Goal: Task Accomplishment & Management: Manage account settings

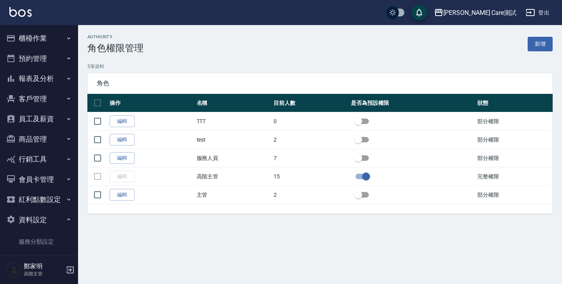
click at [498, 11] on div "[PERSON_NAME] Care測試" at bounding box center [480, 13] width 73 height 10
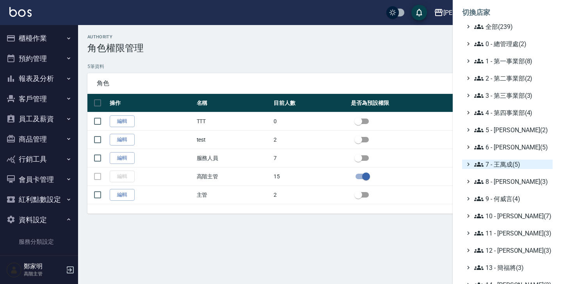
click at [466, 163] on icon at bounding box center [468, 164] width 7 height 7
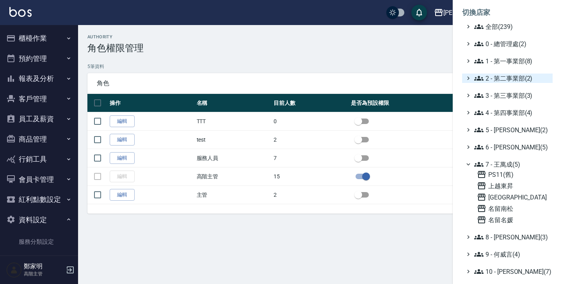
click at [469, 80] on icon at bounding box center [468, 78] width 7 height 7
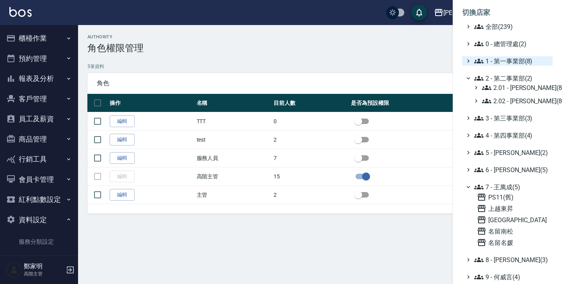
click at [469, 61] on icon at bounding box center [468, 60] width 7 height 7
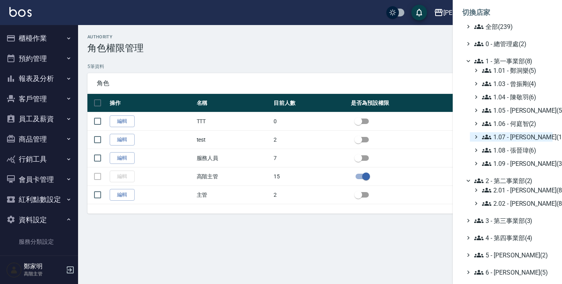
click at [480, 138] on div "1.07 - 蔡佳均(11)" at bounding box center [511, 136] width 83 height 9
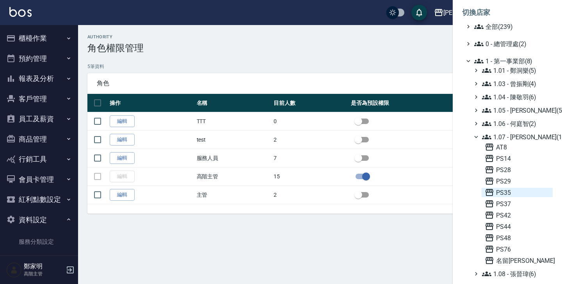
click at [520, 195] on span "PS35" at bounding box center [517, 191] width 65 height 9
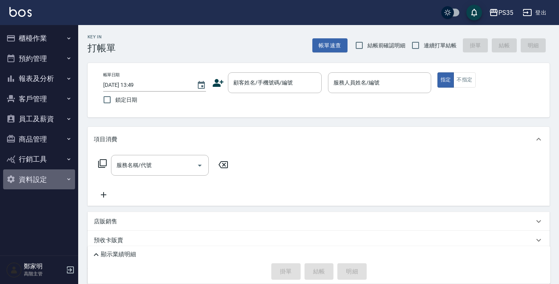
click at [47, 178] on button "資料設定" at bounding box center [39, 179] width 72 height 20
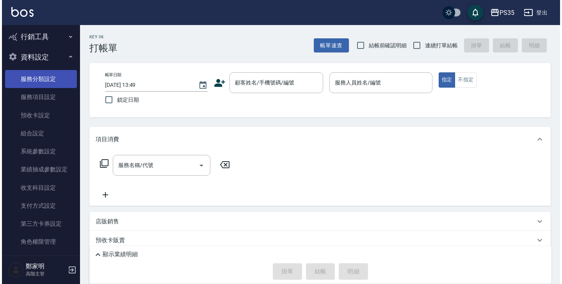
scroll to position [130, 0]
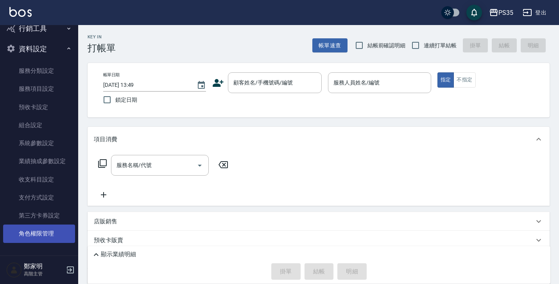
click at [49, 232] on link "角色權限管理" at bounding box center [39, 233] width 72 height 18
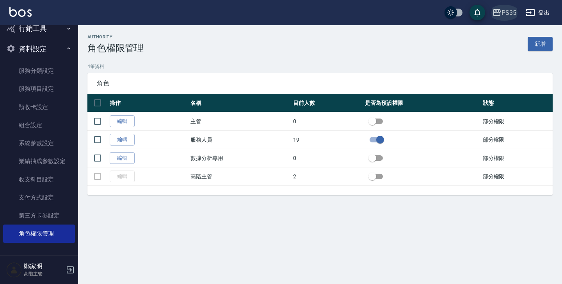
click at [500, 14] on icon "button" at bounding box center [497, 12] width 9 height 9
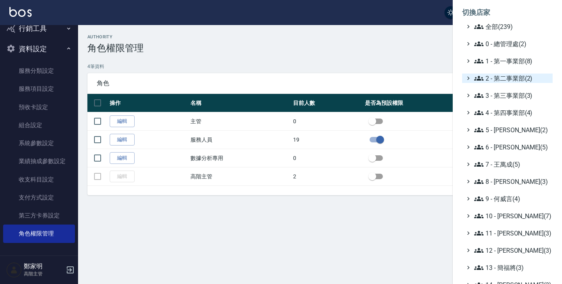
scroll to position [146, 0]
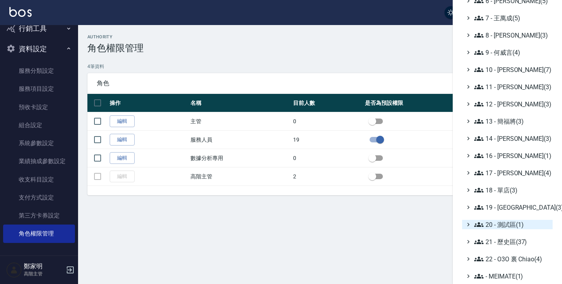
click at [468, 226] on icon at bounding box center [468, 224] width 7 height 7
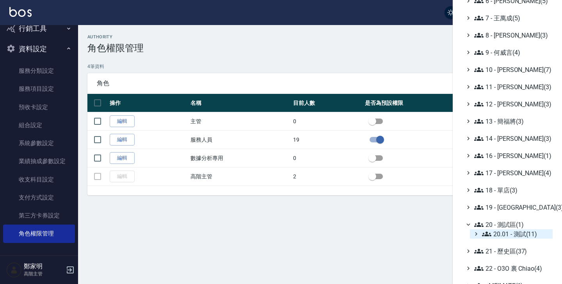
click at [477, 235] on icon at bounding box center [476, 233] width 7 height 7
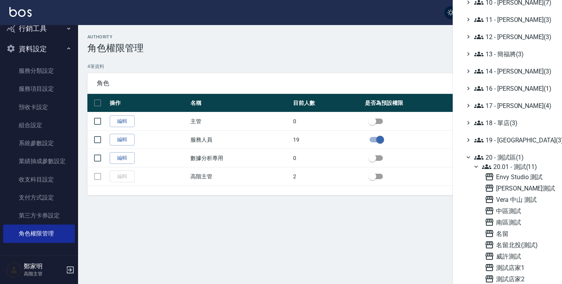
scroll to position [279, 0]
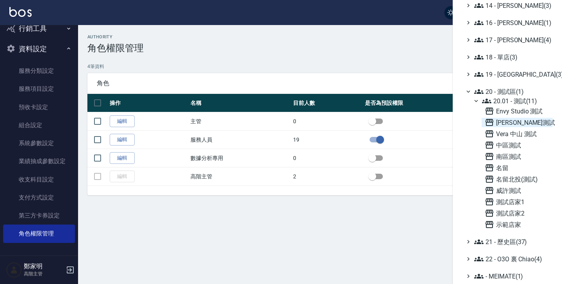
click at [515, 119] on span "[PERSON_NAME] Care測試" at bounding box center [517, 122] width 65 height 9
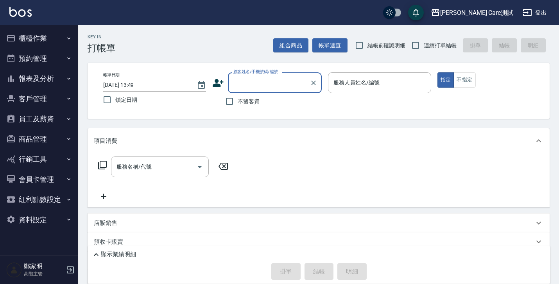
click at [46, 224] on button "資料設定" at bounding box center [39, 219] width 72 height 20
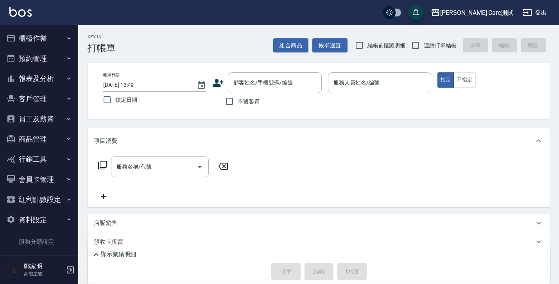
scroll to position [171, 0]
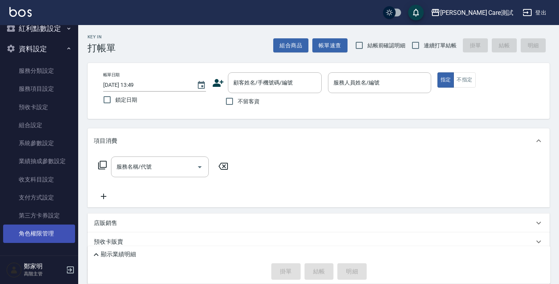
click at [44, 237] on link "角色權限管理" at bounding box center [39, 233] width 72 height 18
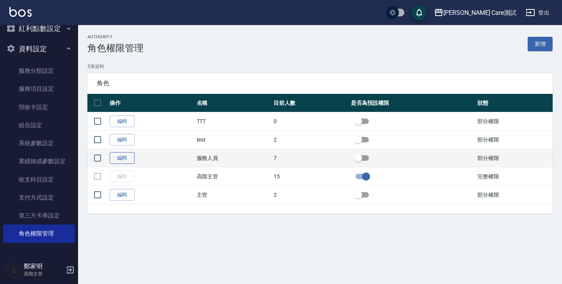
click at [124, 156] on link "編輯" at bounding box center [122, 158] width 25 height 12
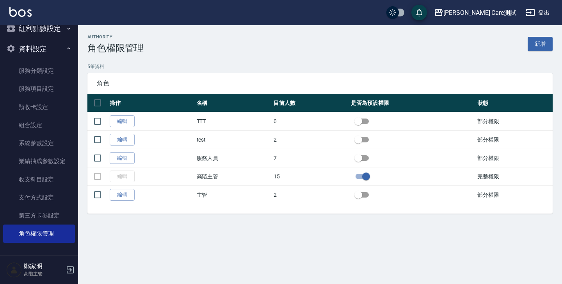
click at [206, 241] on div "authority 角色權限管理 新增 5 筆資料 角色 操作 名稱 目前人數 是否為預設權限 狀態 編輯 TTT 0 部分權限 編輯 test 2 部分權限…" at bounding box center [281, 142] width 562 height 284
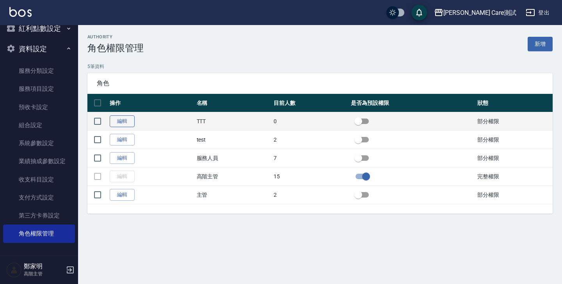
click at [124, 122] on link "編輯" at bounding box center [122, 121] width 25 height 12
click at [373, 121] on input "checkbox" at bounding box center [358, 121] width 45 height 15
checkbox input "false"
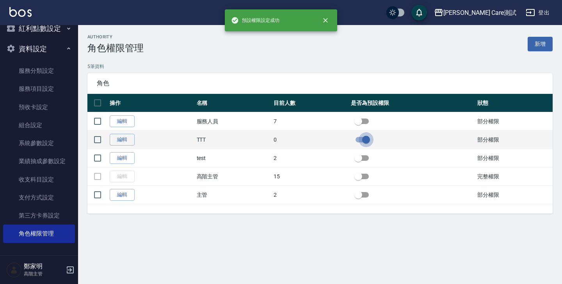
click at [364, 138] on input "checkbox" at bounding box center [366, 139] width 45 height 15
checkbox input "true"
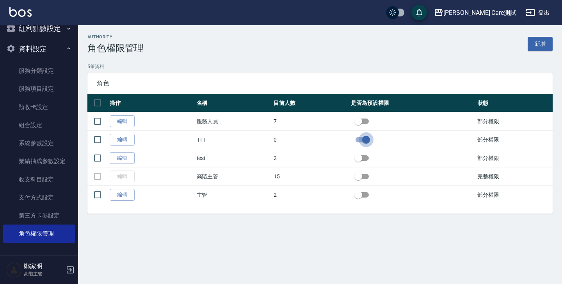
click at [364, 138] on input "checkbox" at bounding box center [366, 139] width 45 height 15
checkbox input "true"
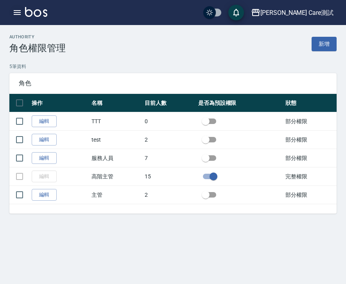
click at [16, 12] on icon "button" at bounding box center [16, 12] width 9 height 9
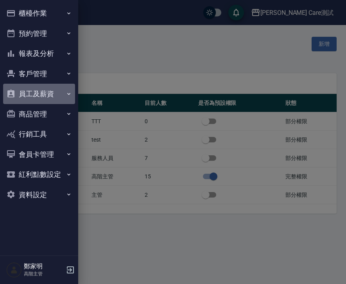
click at [61, 87] on button "員工及薪資" at bounding box center [39, 94] width 72 height 20
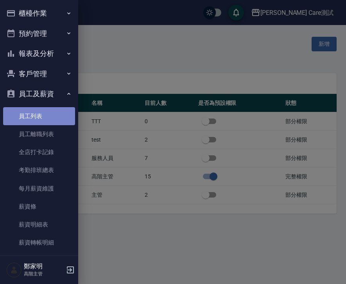
click at [52, 119] on link "員工列表" at bounding box center [39, 116] width 72 height 18
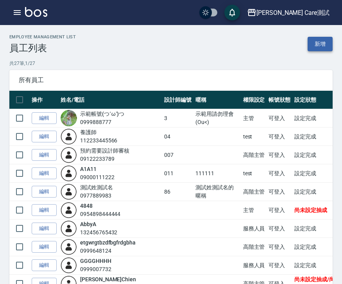
click at [325, 43] on link "新增" at bounding box center [319, 44] width 25 height 14
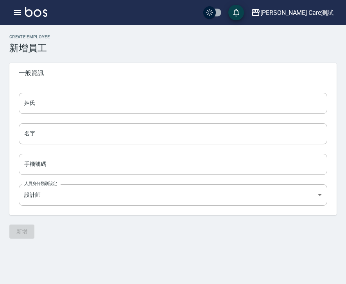
click at [273, 240] on div "Create Employee 新增員工 一般資訊 姓氏 姓氏 名字 名字 手機號碼 手機號碼 人員身分類別設定 設計師 3887d23d-fcae-4258…" at bounding box center [173, 136] width 346 height 223
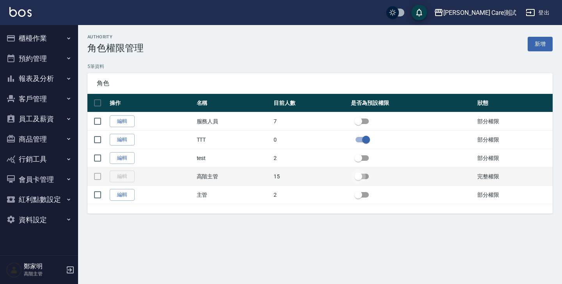
click at [360, 175] on input "checkbox" at bounding box center [358, 176] width 45 height 15
checkbox input "false"
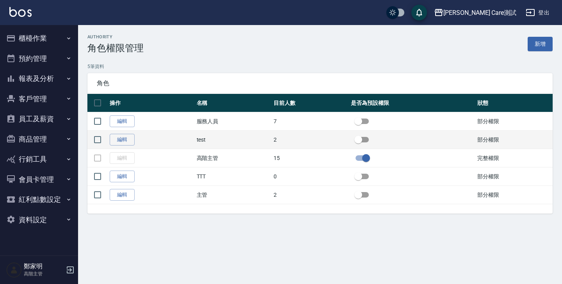
click at [363, 136] on input "checkbox" at bounding box center [358, 139] width 45 height 15
checkbox input "false"
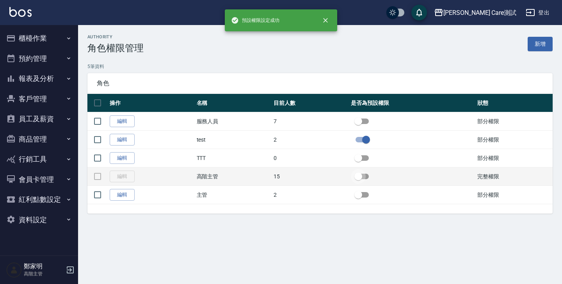
click at [358, 175] on input "checkbox" at bounding box center [358, 176] width 45 height 15
checkbox input "false"
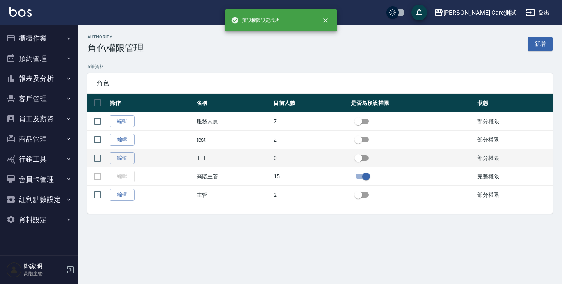
click at [365, 156] on input "checkbox" at bounding box center [358, 157] width 45 height 15
checkbox input "false"
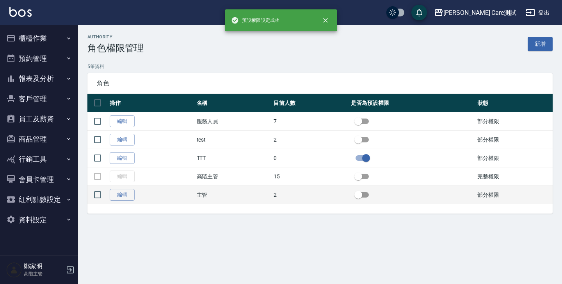
click at [366, 192] on input "checkbox" at bounding box center [358, 194] width 45 height 15
checkbox input "false"
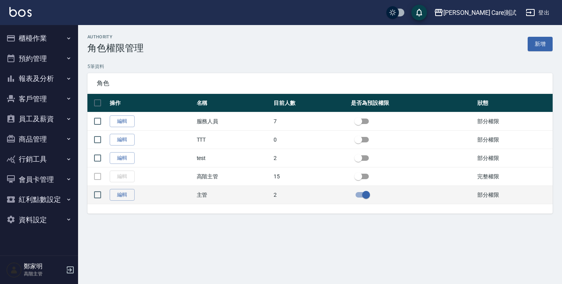
click at [364, 195] on input "checkbox" at bounding box center [366, 194] width 45 height 15
checkbox input "true"
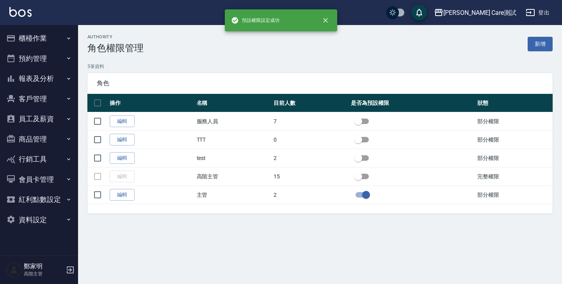
click at [361, 177] on input "checkbox" at bounding box center [358, 176] width 45 height 15
checkbox input "false"
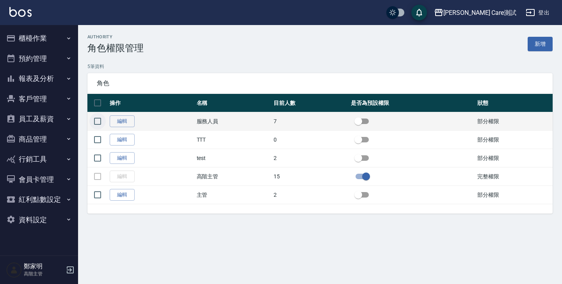
click at [95, 120] on input "checkbox" at bounding box center [97, 121] width 16 height 16
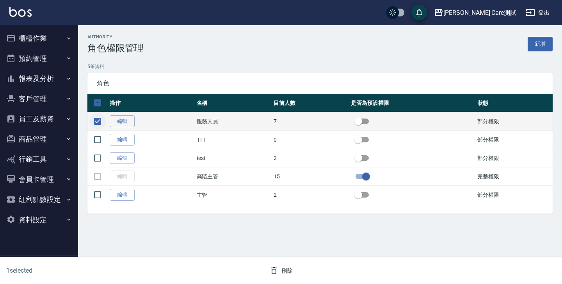
click at [95, 120] on input "checkbox" at bounding box center [97, 121] width 16 height 16
checkbox input "false"
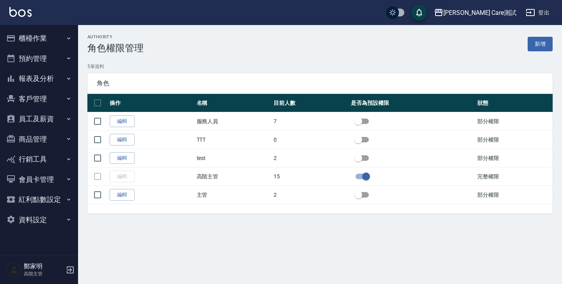
click at [35, 34] on button "櫃檯作業" at bounding box center [39, 38] width 72 height 20
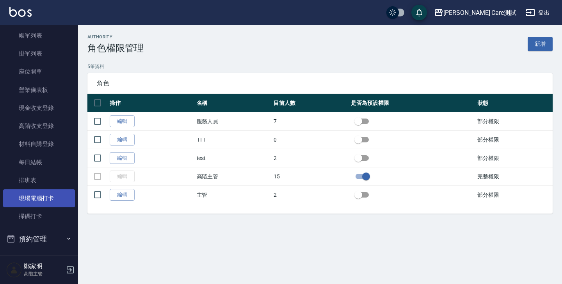
scroll to position [46, 0]
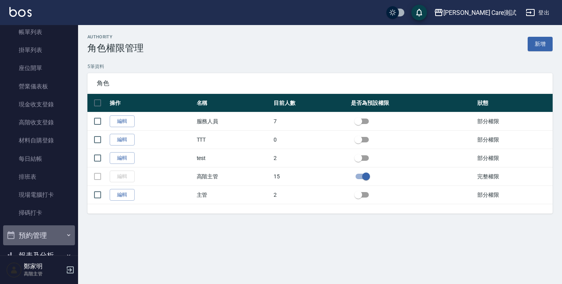
click at [49, 233] on button "預約管理" at bounding box center [39, 235] width 72 height 20
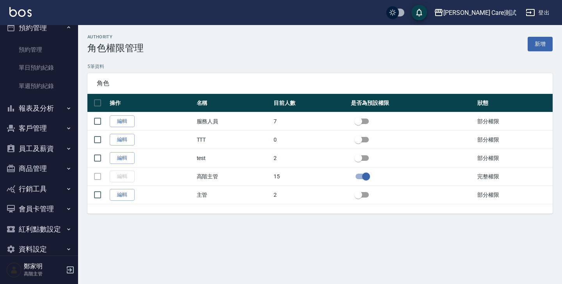
scroll to position [251, 0]
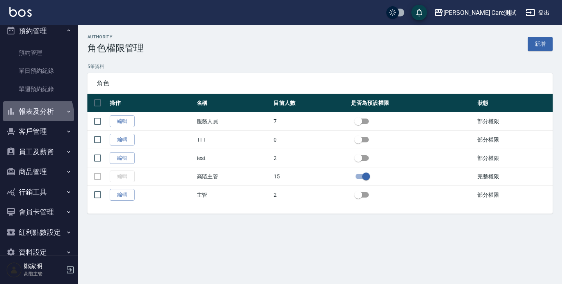
click at [36, 114] on button "報表及分析" at bounding box center [39, 111] width 72 height 20
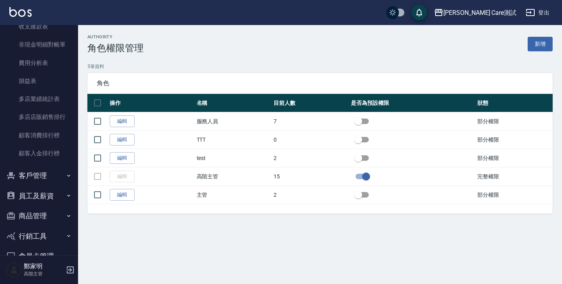
scroll to position [1050, 0]
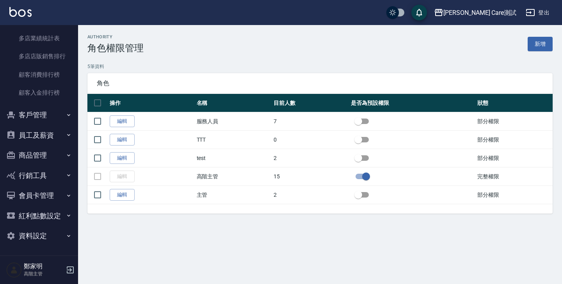
click at [36, 112] on button "客戶管理" at bounding box center [39, 115] width 72 height 20
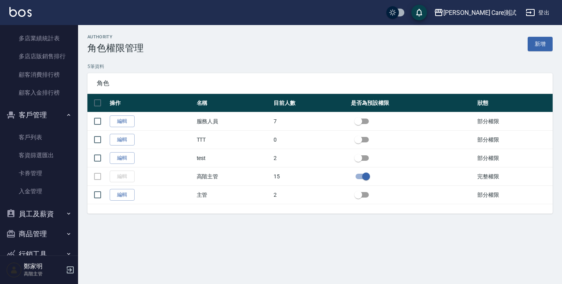
click at [21, 219] on button "員工及薪資" at bounding box center [39, 213] width 72 height 20
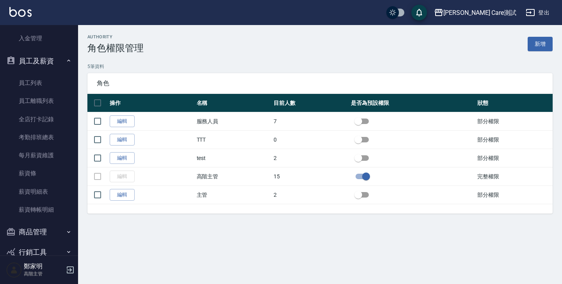
scroll to position [1280, 0]
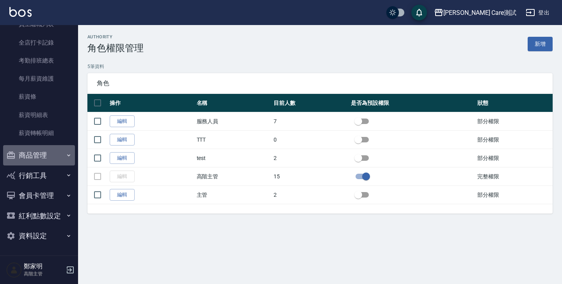
click at [51, 160] on button "商品管理" at bounding box center [39, 155] width 72 height 20
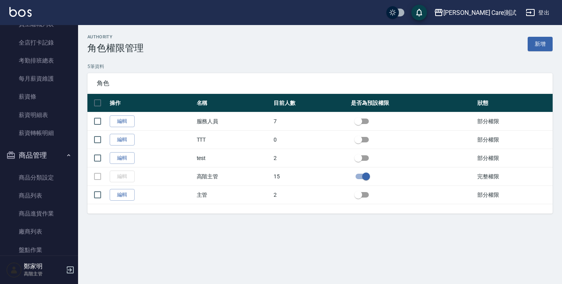
scroll to position [1376, 0]
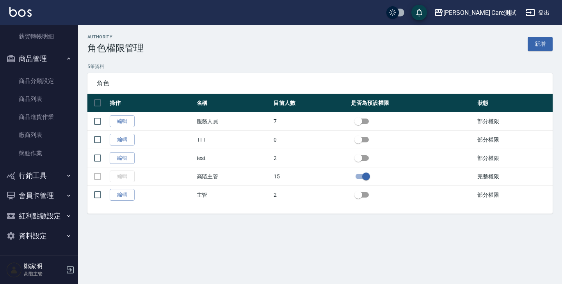
click at [29, 182] on button "行銷工具" at bounding box center [39, 175] width 72 height 20
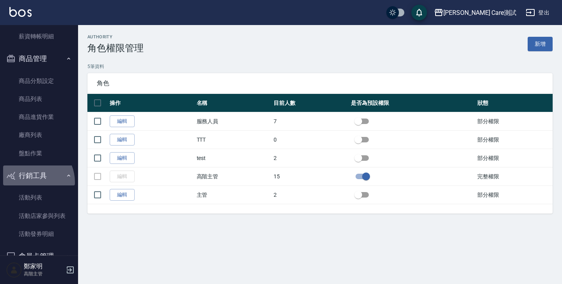
click at [29, 182] on button "行銷工具" at bounding box center [39, 175] width 72 height 20
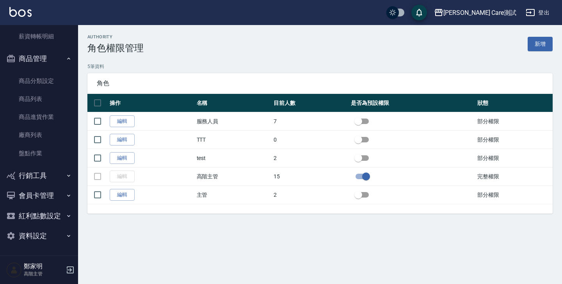
click at [33, 202] on button "會員卡管理" at bounding box center [39, 195] width 72 height 20
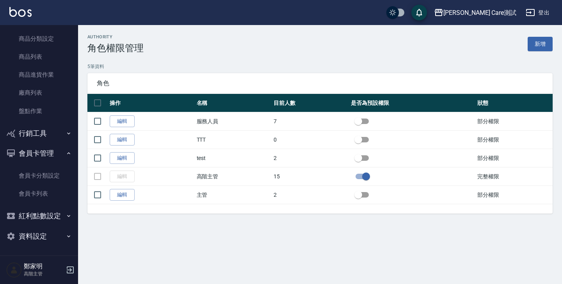
click at [66, 233] on icon "button" at bounding box center [69, 236] width 6 height 6
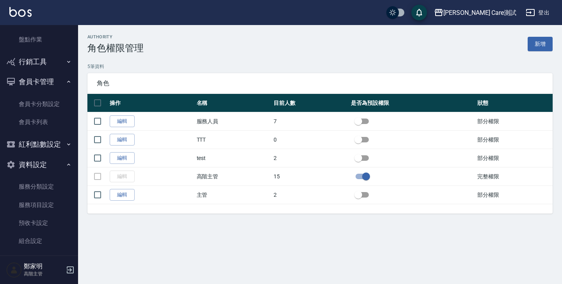
scroll to position [1605, 0]
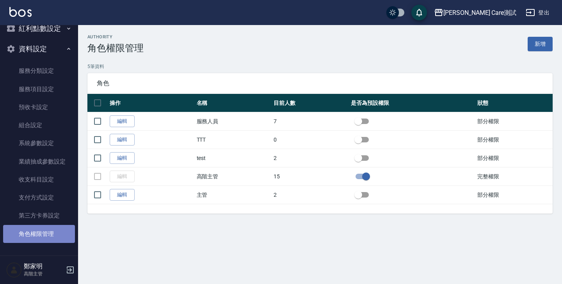
click at [54, 230] on link "角色權限管理" at bounding box center [39, 234] width 72 height 18
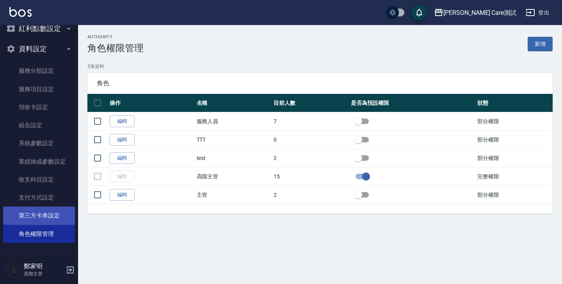
click at [45, 219] on link "第三方卡券設定" at bounding box center [39, 215] width 72 height 18
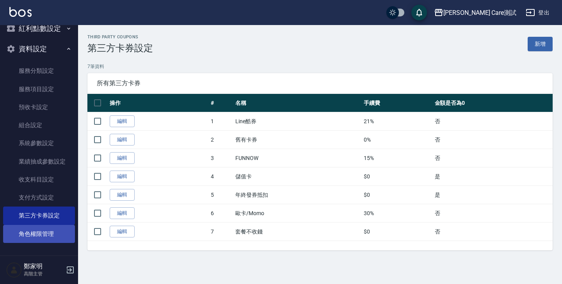
click at [45, 234] on link "角色權限管理" at bounding box center [39, 234] width 72 height 18
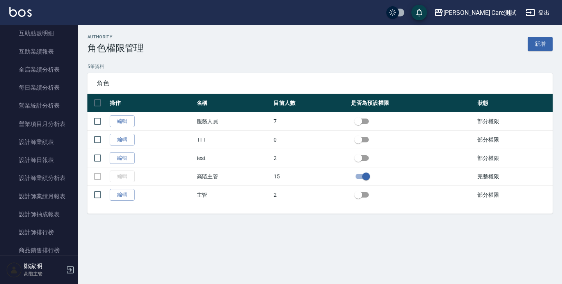
scroll to position [453, 0]
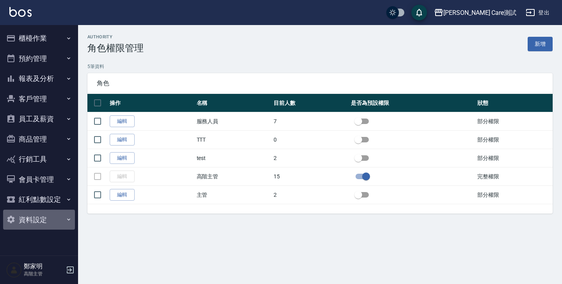
click at [62, 215] on button "資料設定" at bounding box center [39, 219] width 72 height 20
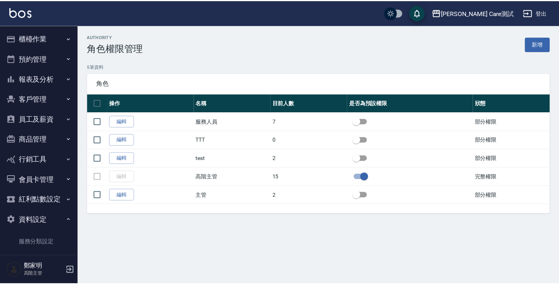
scroll to position [171, 0]
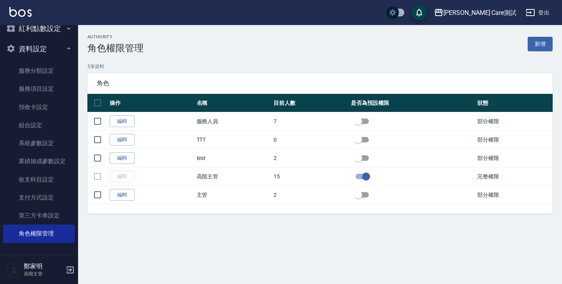
click at [31, 271] on p "高階主管" at bounding box center [44, 273] width 40 height 7
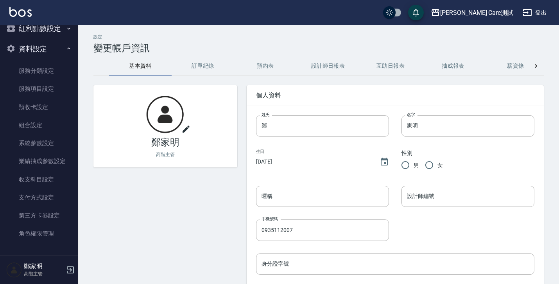
click at [186, 127] on icon at bounding box center [185, 128] width 7 height 7
click at [0, 0] on input "file" at bounding box center [0, 0] width 0 height 0
click at [224, 206] on div "[PERSON_NAME]主管" at bounding box center [160, 277] width 153 height 403
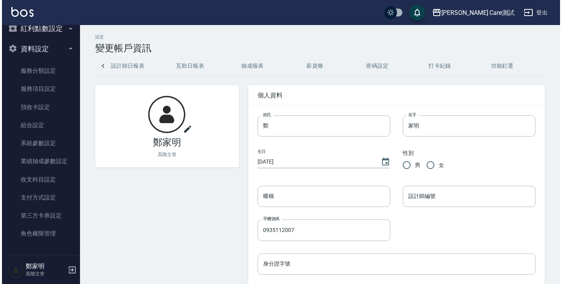
scroll to position [0, 206]
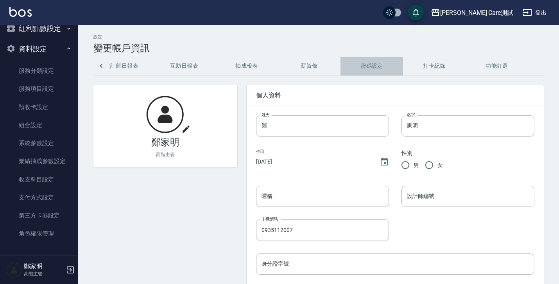
click at [366, 69] on button "密碼設定" at bounding box center [371, 66] width 62 height 19
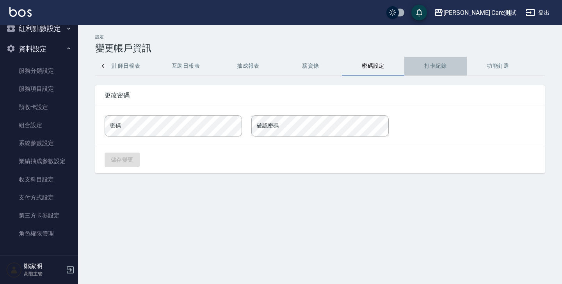
click at [420, 68] on button "打卡紀錄" at bounding box center [436, 66] width 62 height 19
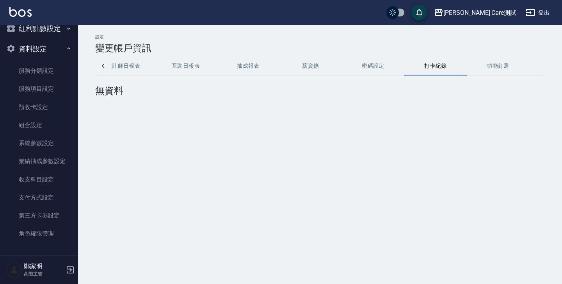
click at [486, 67] on button "功能釘選" at bounding box center [498, 66] width 62 height 19
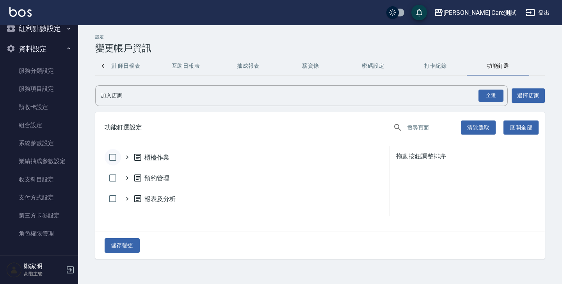
click at [111, 155] on input "checkbox" at bounding box center [113, 157] width 16 height 16
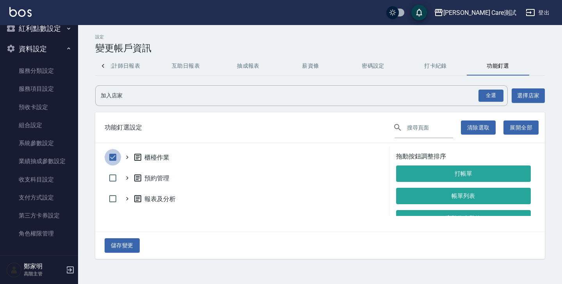
click at [111, 155] on input "checkbox" at bounding box center [113, 157] width 16 height 16
checkbox input "false"
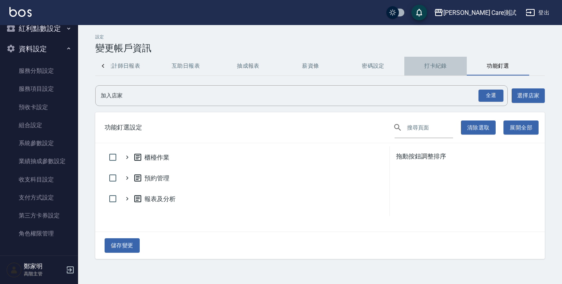
click at [435, 59] on button "打卡紀錄" at bounding box center [436, 66] width 62 height 19
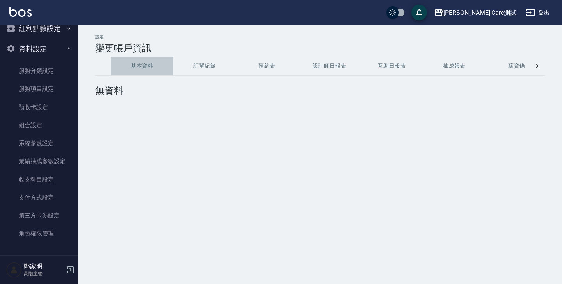
click at [146, 73] on button "基本資料" at bounding box center [142, 66] width 62 height 19
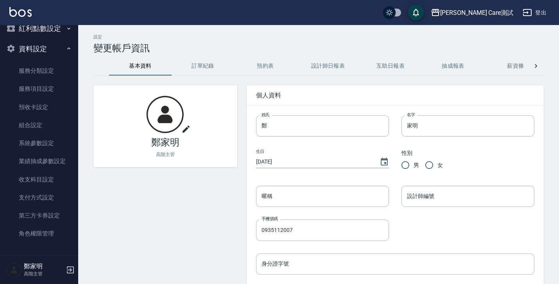
click at [154, 65] on button "基本資料" at bounding box center [140, 66] width 62 height 19
click at [200, 61] on button "訂單紀錄" at bounding box center [202, 66] width 62 height 19
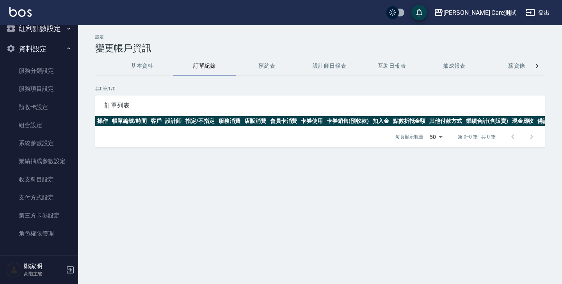
click at [148, 75] on button "基本資料" at bounding box center [142, 66] width 62 height 19
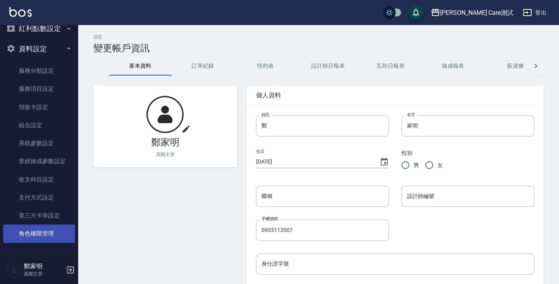
click at [38, 236] on link "角色權限管理" at bounding box center [39, 233] width 72 height 18
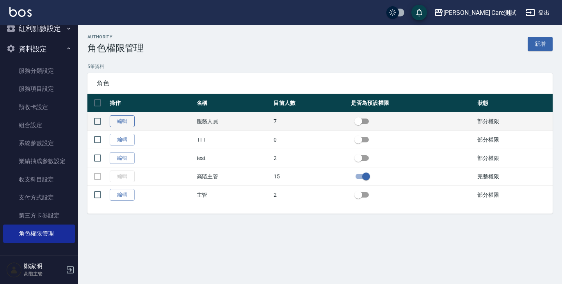
click at [126, 120] on link "編輯" at bounding box center [122, 121] width 25 height 12
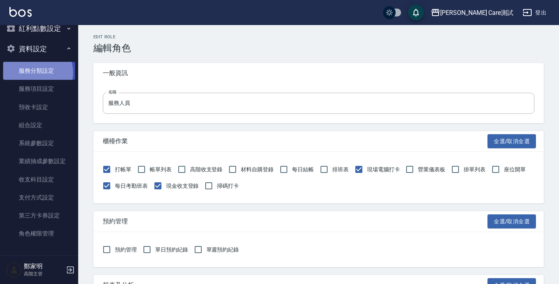
click at [36, 72] on link "服務分類設定" at bounding box center [39, 71] width 72 height 18
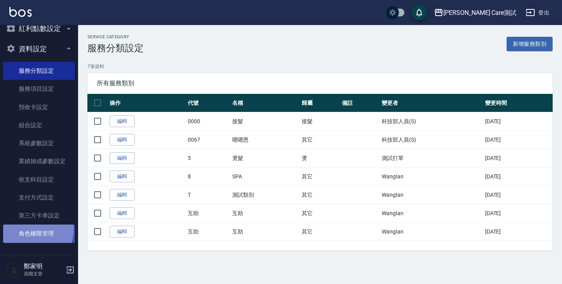
click at [37, 229] on link "角色權限管理" at bounding box center [39, 233] width 72 height 18
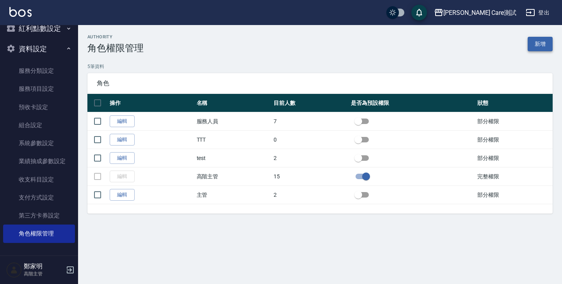
click at [537, 48] on link "新增" at bounding box center [540, 44] width 25 height 14
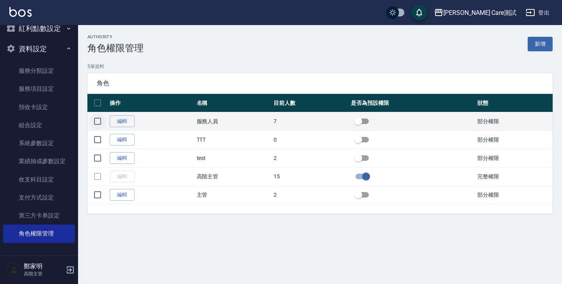
click at [98, 121] on input "checkbox" at bounding box center [97, 121] width 16 height 16
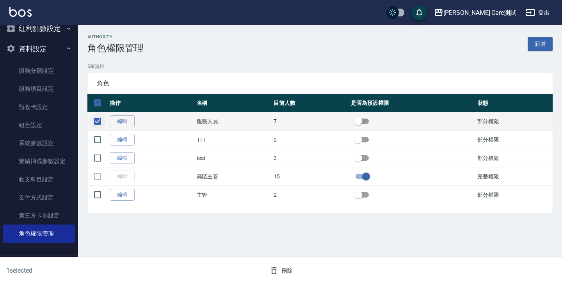
click at [98, 121] on input "checkbox" at bounding box center [97, 121] width 16 height 16
checkbox input "false"
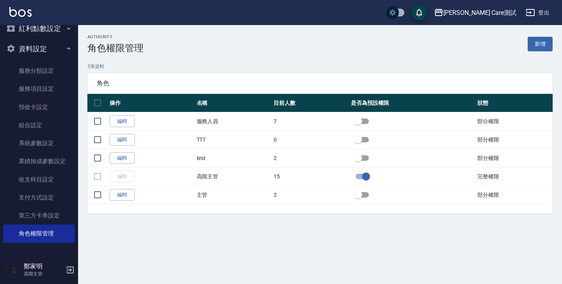
click at [238, 255] on div "authority 角色權限管理 新增 5 筆資料 角色 操作 名稱 目前人數 是否為預設權限 狀態 編輯 服務人員 7 部分權限 編輯 TTT 0 部分權限…" at bounding box center [281, 142] width 562 height 284
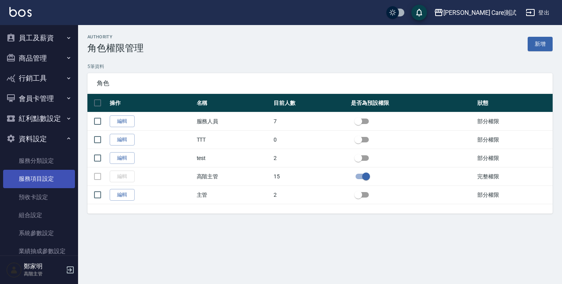
scroll to position [80, 0]
click at [37, 101] on button "會員卡管理" at bounding box center [39, 99] width 72 height 20
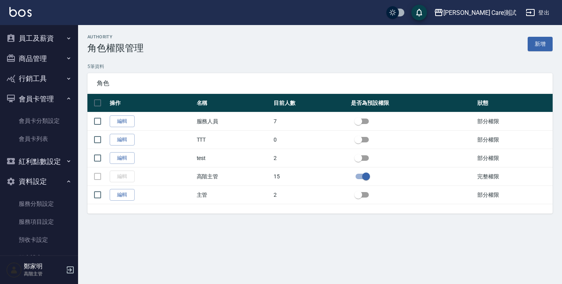
click at [58, 159] on button "紅利點數設定" at bounding box center [39, 161] width 72 height 20
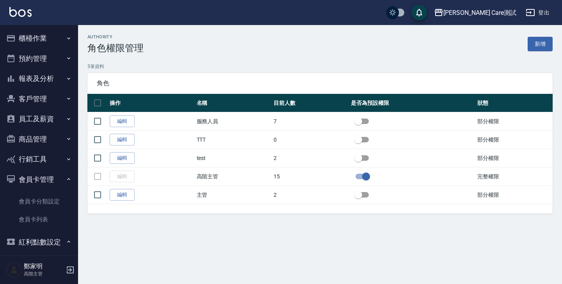
click at [52, 118] on button "員工及薪資" at bounding box center [39, 119] width 72 height 20
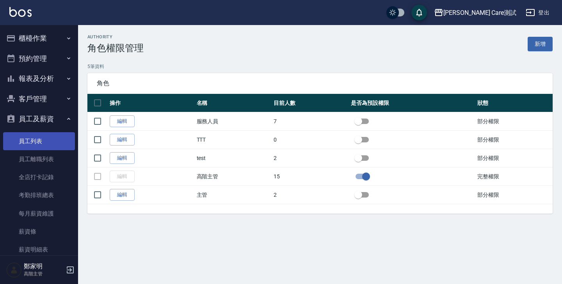
click at [51, 141] on link "員工列表" at bounding box center [39, 141] width 72 height 18
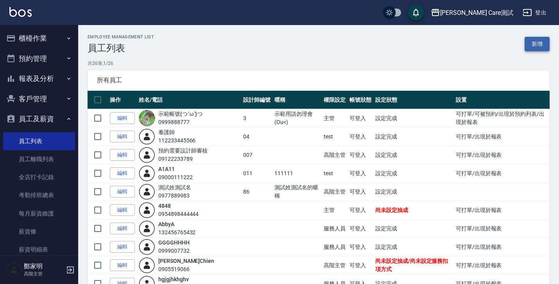
click at [540, 44] on link "新增" at bounding box center [536, 44] width 25 height 14
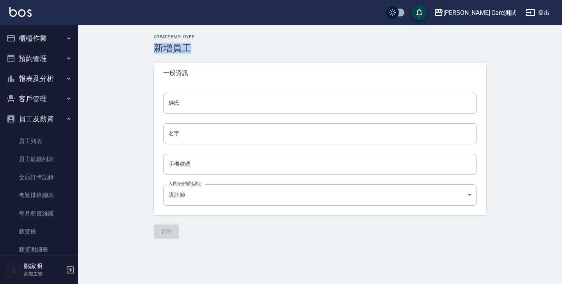
drag, startPoint x: 155, startPoint y: 48, endPoint x: 204, endPoint y: 48, distance: 49.2
click at [204, 48] on h3 "新增員工" at bounding box center [320, 48] width 333 height 11
